Goal: Check status

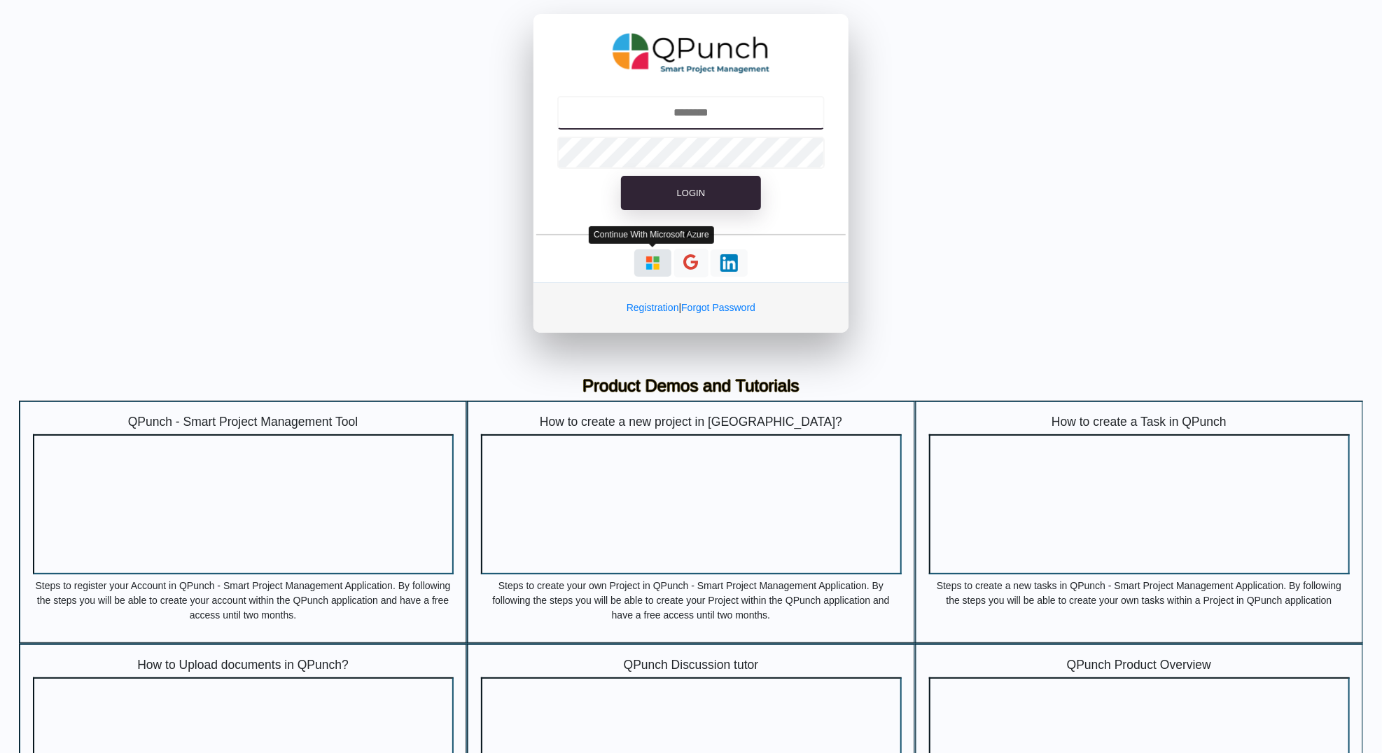
type input "**********"
click at [654, 270] on img "button" at bounding box center [653, 263] width 18 height 18
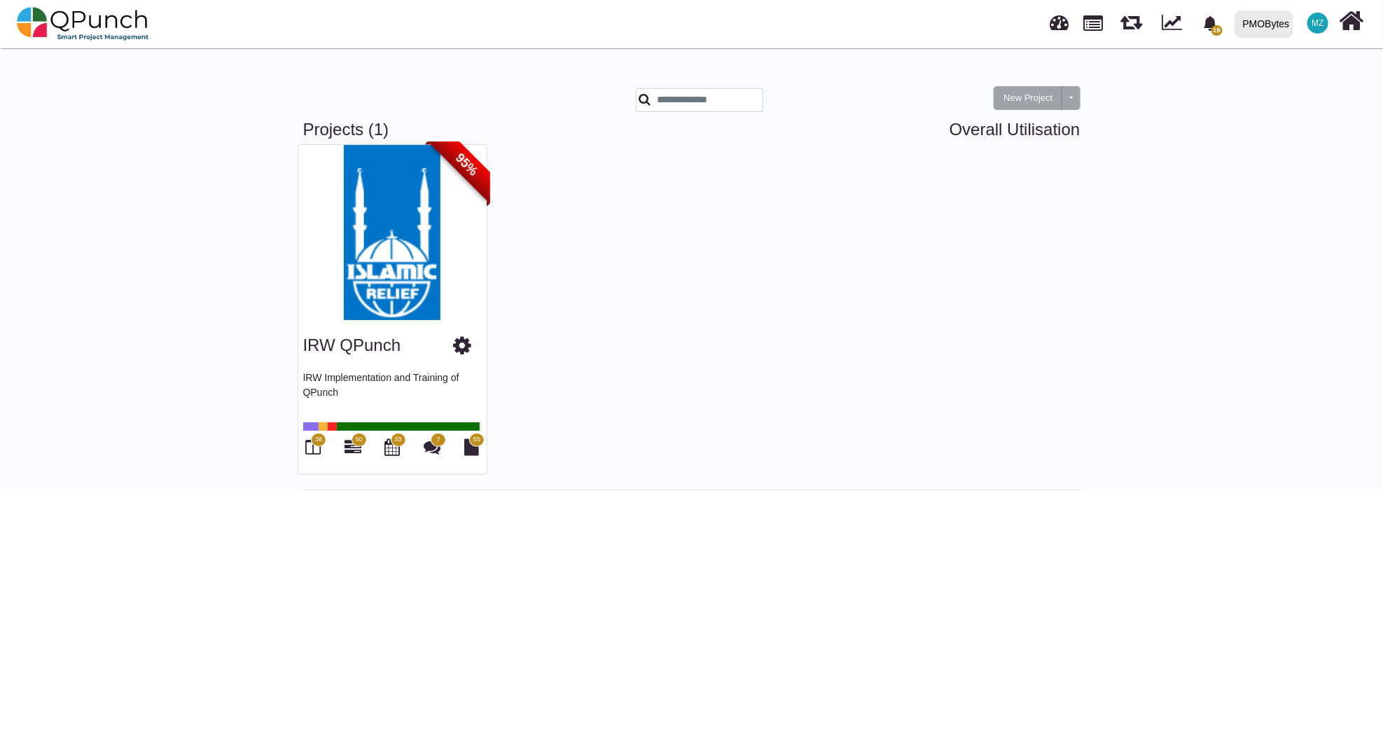
click at [1259, 34] on div "PMOBytes" at bounding box center [1266, 24] width 47 height 25
click at [1268, 25] on div "PMOBytes" at bounding box center [1266, 24] width 47 height 25
click at [1264, 36] on div "PMOBytes" at bounding box center [1266, 24] width 47 height 25
click at [1256, 58] on link "IRW" at bounding box center [1277, 64] width 97 height 20
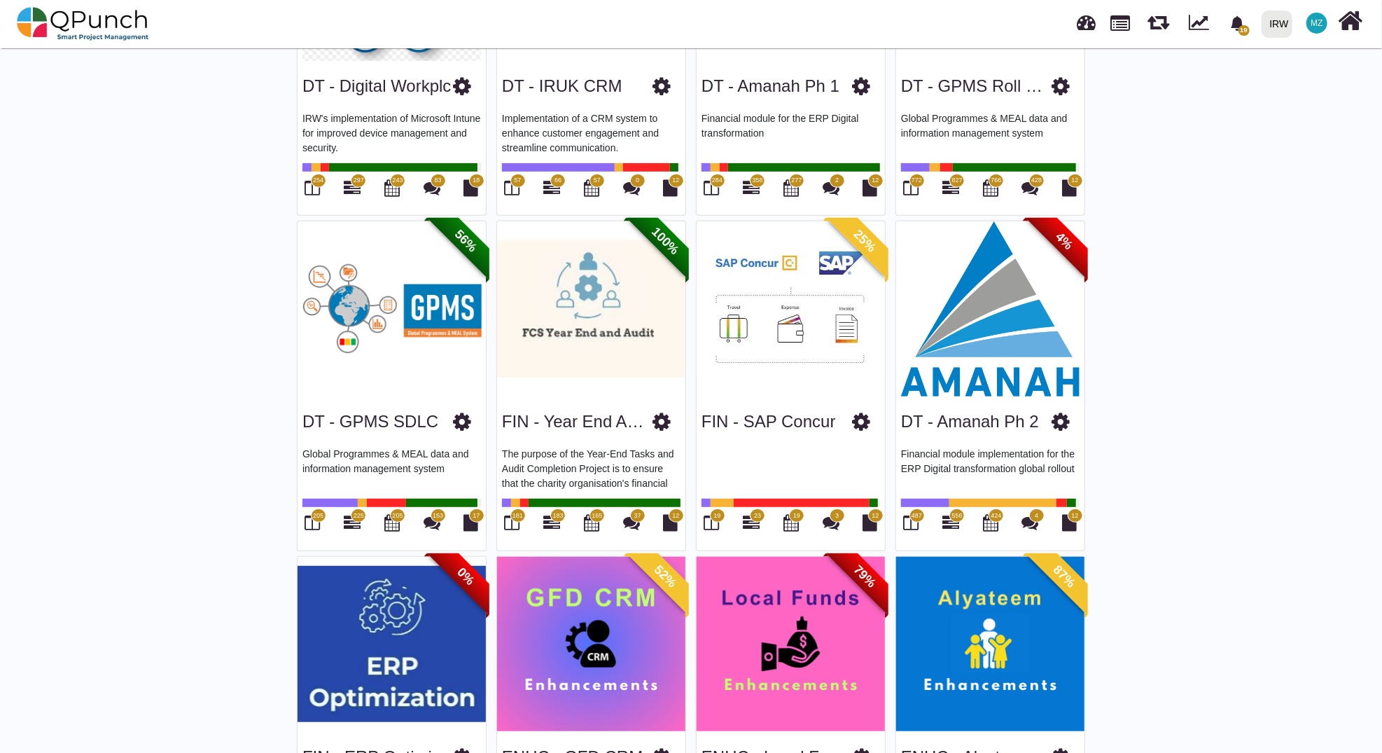
scroll to position [261, 0]
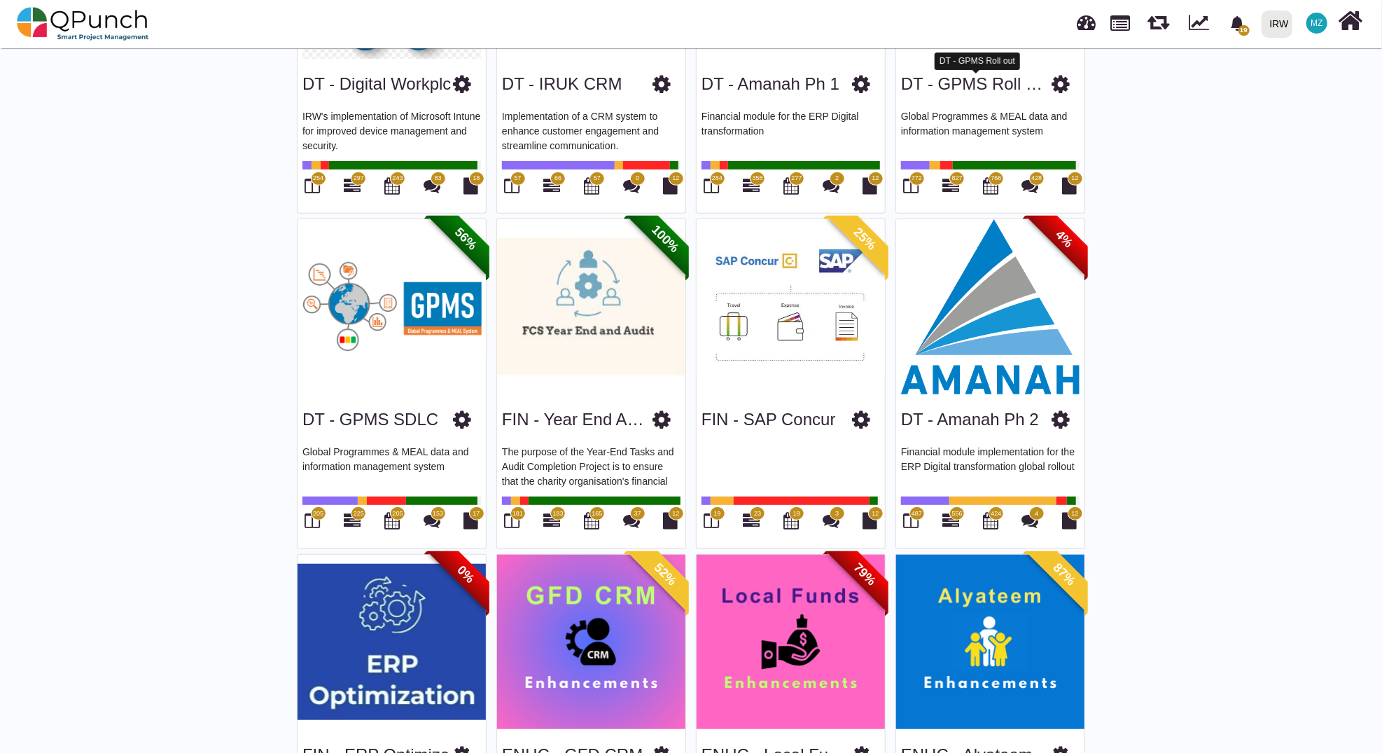
click at [992, 78] on link "DT - GPMS Roll out" at bounding box center [977, 83] width 152 height 19
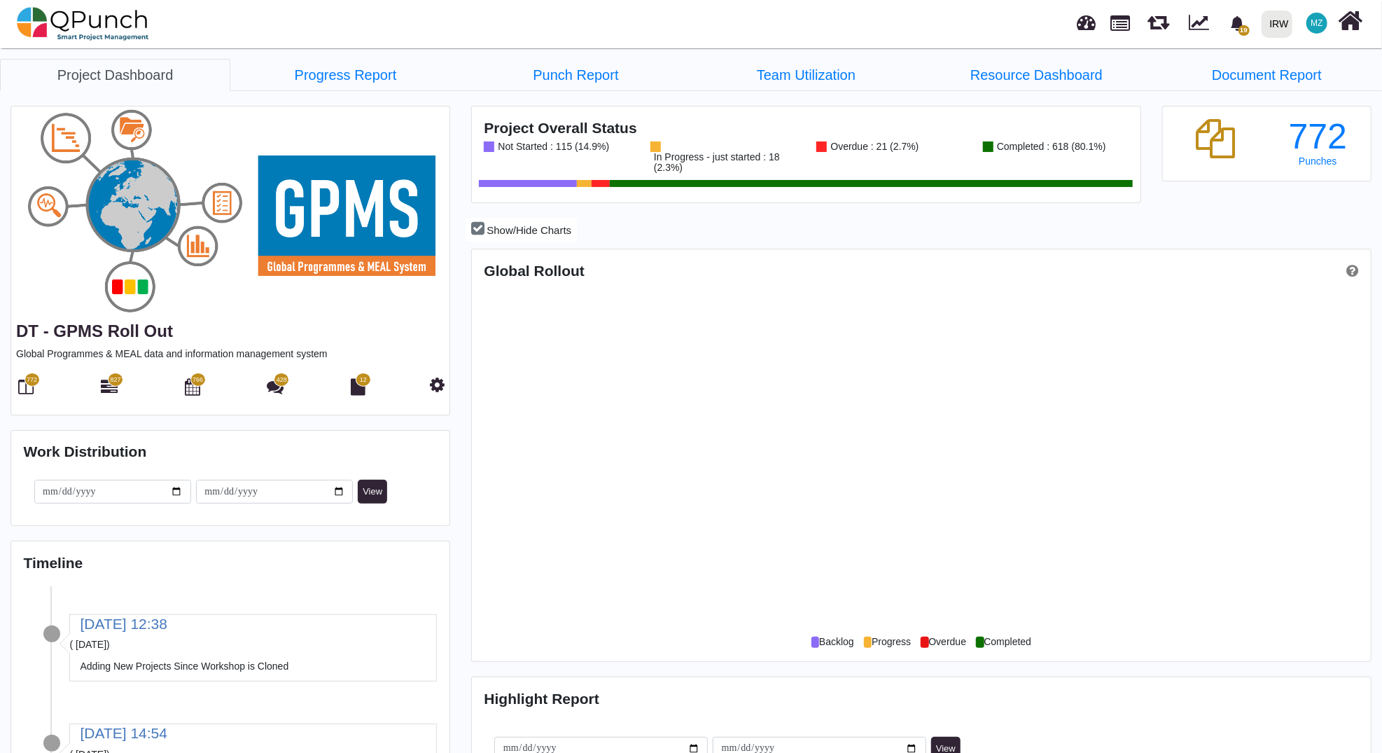
scroll to position [288, 298]
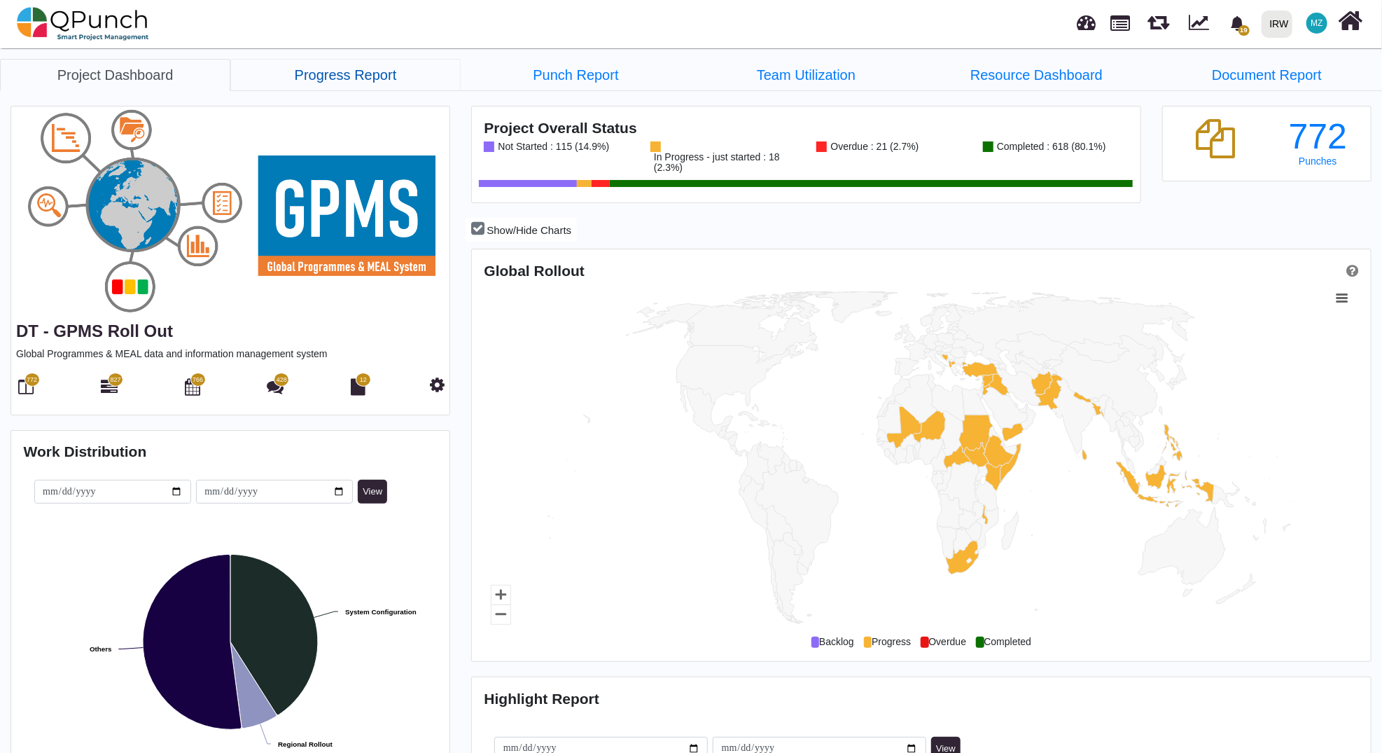
click at [368, 74] on link "Progress Report" at bounding box center [345, 75] width 230 height 32
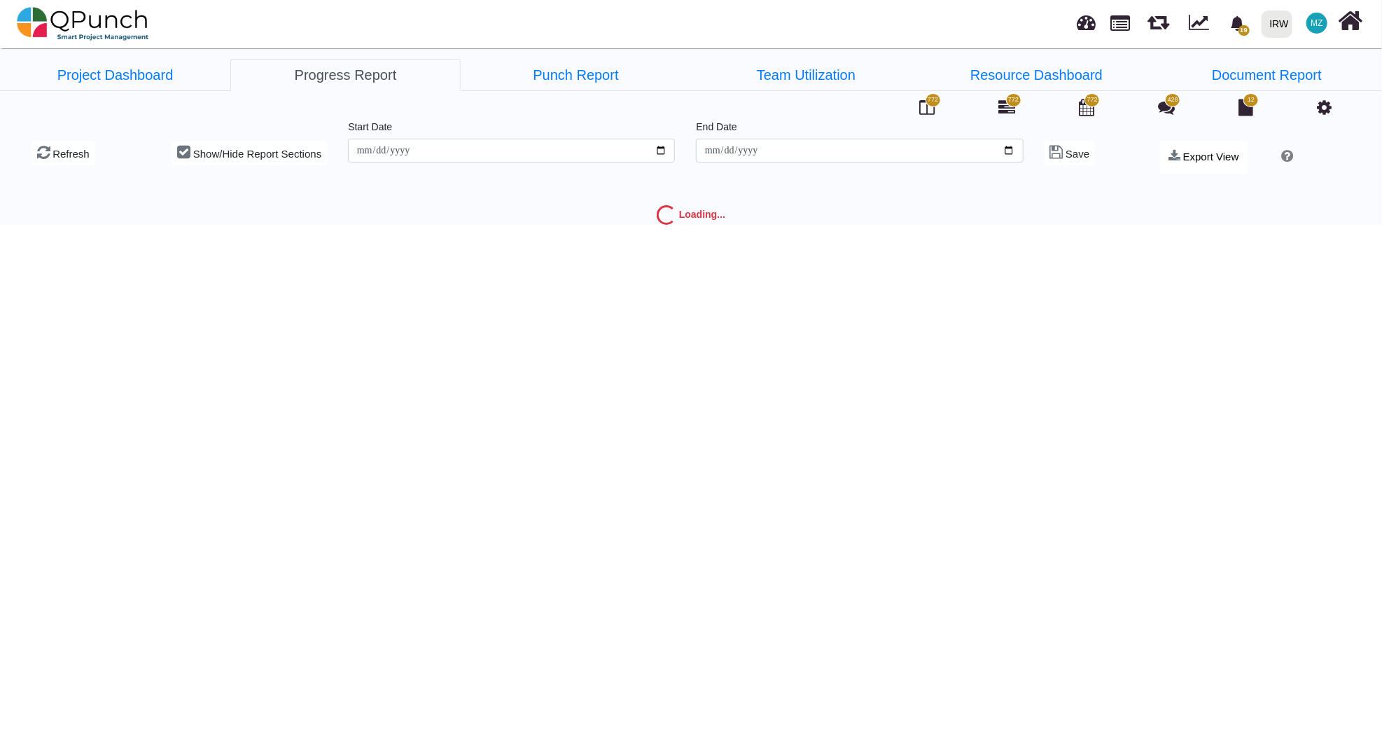
type input "**********"
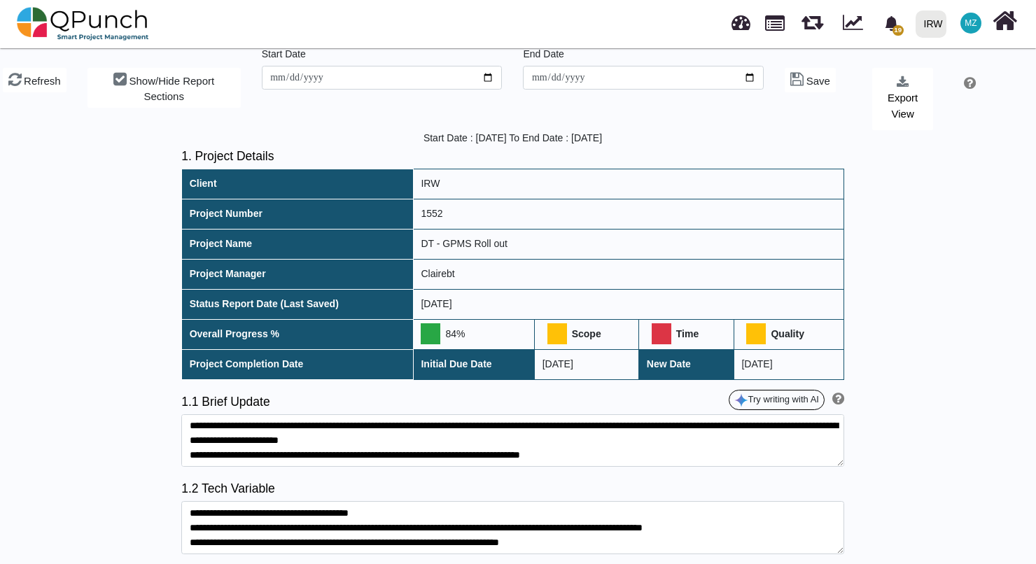
scroll to position [56, 0]
